Goal: Check status: Check status

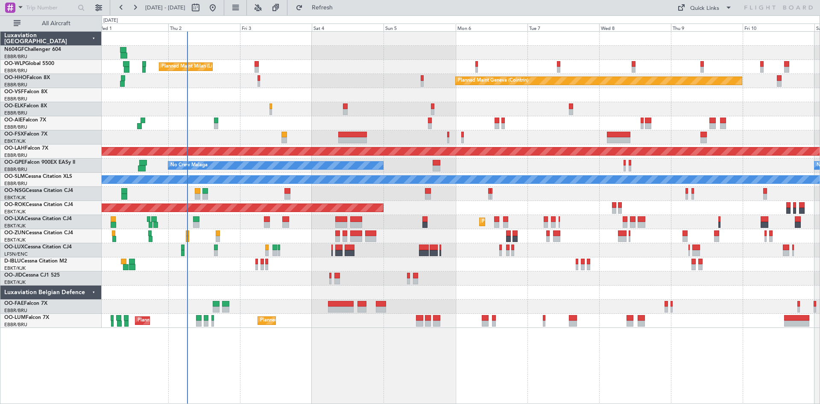
click at [441, 270] on div "Planned Maint Milan (Linate) Planned Maint Geneva ([GEOGRAPHIC_DATA]) Planned M…" at bounding box center [461, 180] width 718 height 296
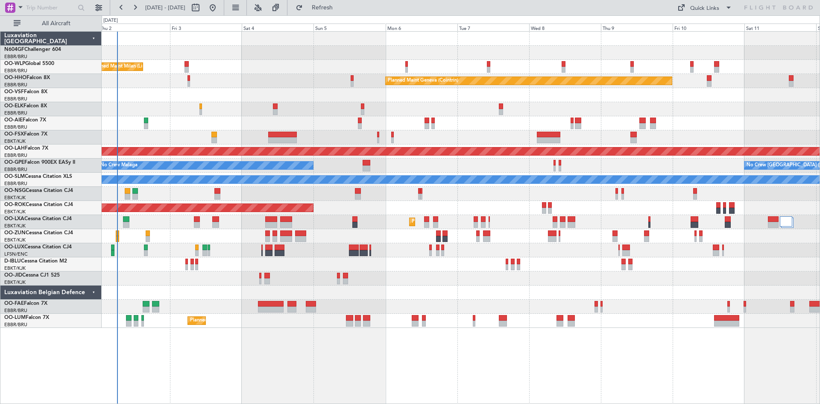
click at [208, 234] on div "Planned Maint Milan (Linate) Planned Maint Geneva ([GEOGRAPHIC_DATA]) Planned M…" at bounding box center [461, 180] width 718 height 296
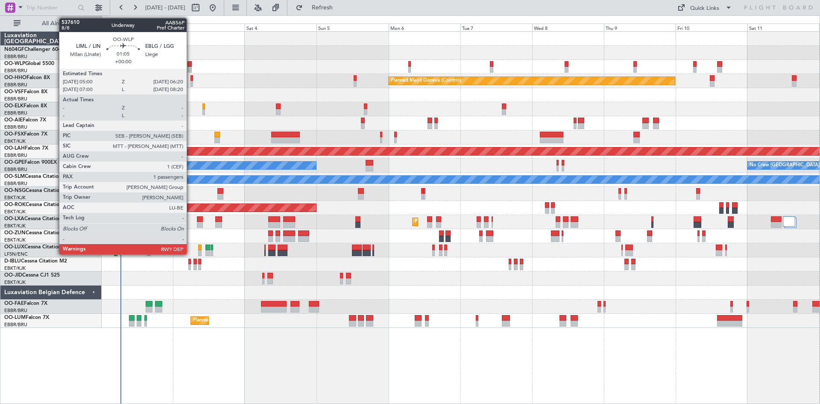
click at [190, 72] on div at bounding box center [189, 70] width 4 height 6
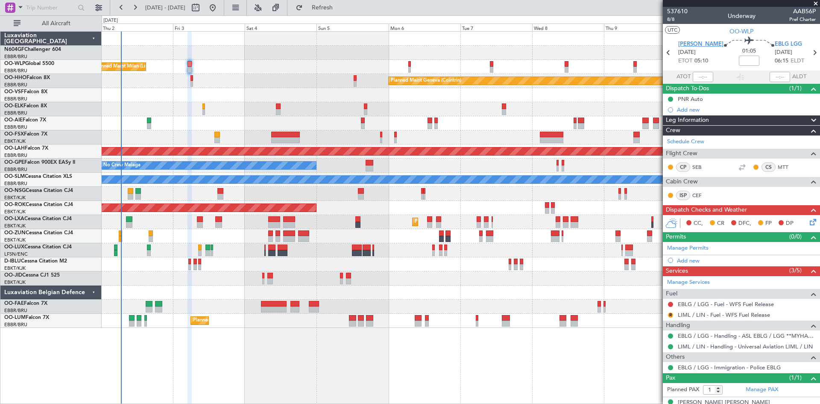
click at [697, 41] on span "[PERSON_NAME]" at bounding box center [700, 44] width 45 height 9
click at [697, 40] on span "[PERSON_NAME]" at bounding box center [700, 44] width 45 height 9
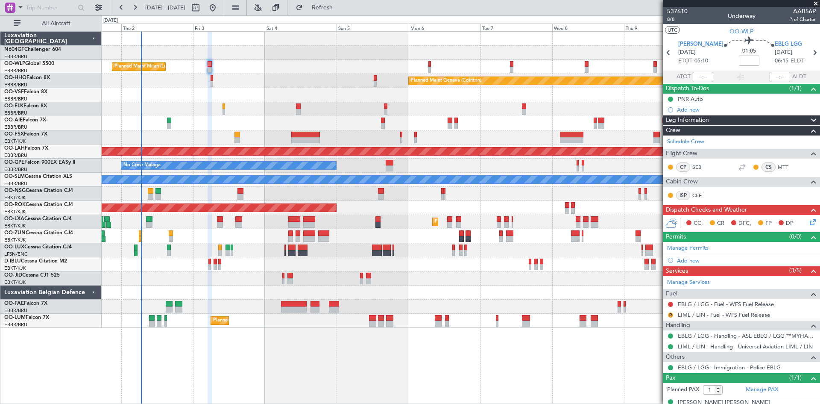
click at [213, 303] on div "Planned Maint Milan (Linate) Planned Maint Geneva ([GEOGRAPHIC_DATA]) Planned M…" at bounding box center [461, 180] width 718 height 296
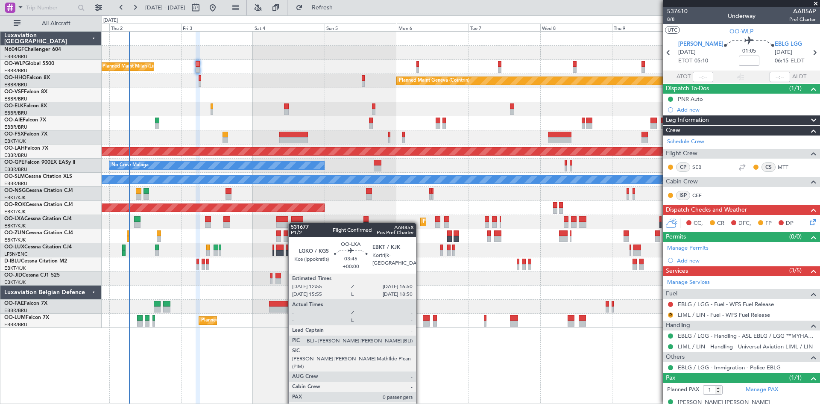
click at [293, 223] on div "Planned Maint Milan (Linate) Planned Maint Geneva ([GEOGRAPHIC_DATA]) Planned M…" at bounding box center [461, 180] width 718 height 296
